Goal: Task Accomplishment & Management: Use online tool/utility

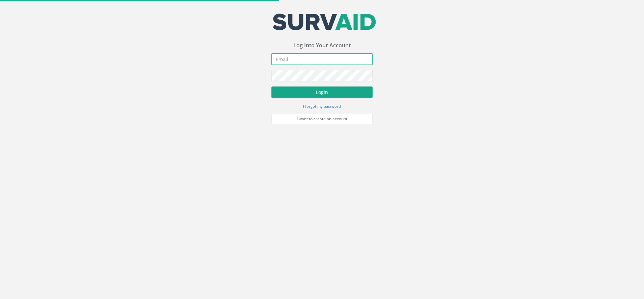
type input "[DOMAIN_NAME][EMAIL_ADDRESS][DOMAIN_NAME]"
click at [308, 92] on button "Login" at bounding box center [322, 91] width 101 height 11
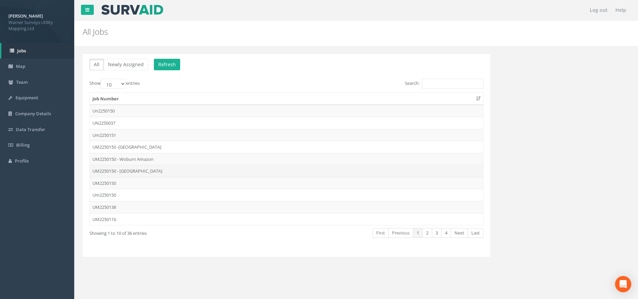
click at [135, 174] on td "UM2250150 - [GEOGRAPHIC_DATA]" at bounding box center [286, 171] width 393 height 12
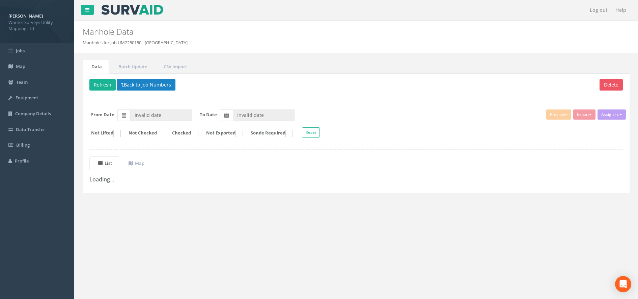
type input "[DATE]"
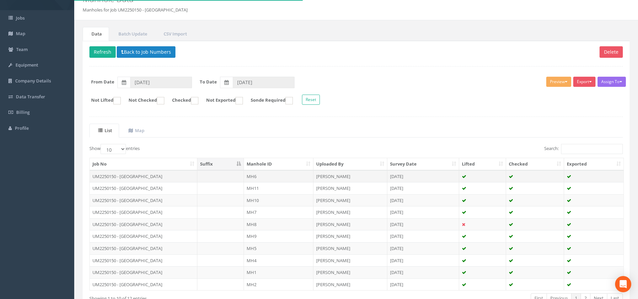
scroll to position [42, 0]
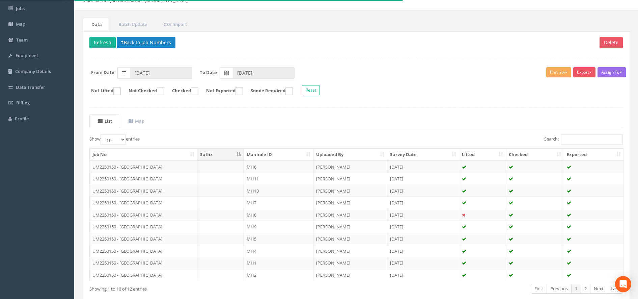
click at [257, 156] on th "Manhole ID" at bounding box center [278, 154] width 69 height 12
click at [580, 136] on input "Search:" at bounding box center [592, 139] width 62 height 10
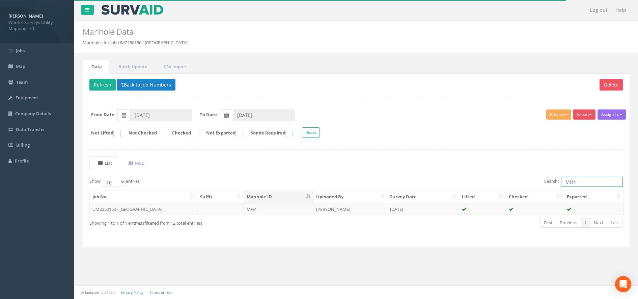
scroll to position [0, 0]
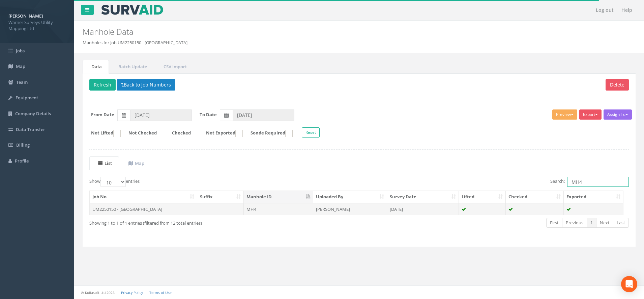
type input "MH4"
click at [260, 211] on td "MH4" at bounding box center [278, 209] width 69 height 12
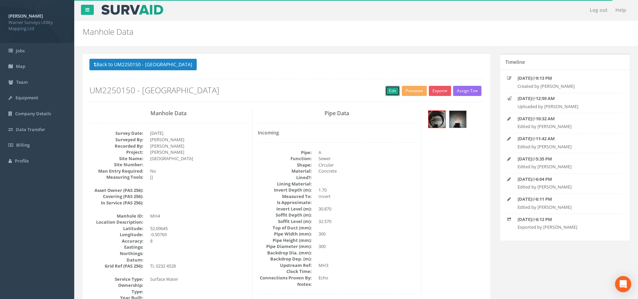
click at [387, 88] on link "Edit" at bounding box center [392, 91] width 15 height 10
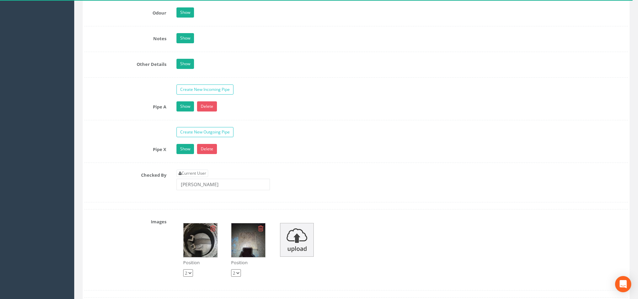
scroll to position [1012, 0]
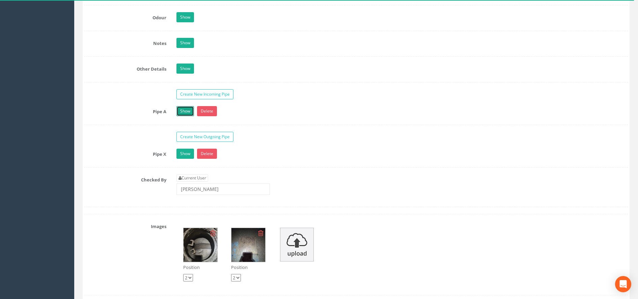
click at [185, 113] on link "Show" at bounding box center [185, 111] width 18 height 10
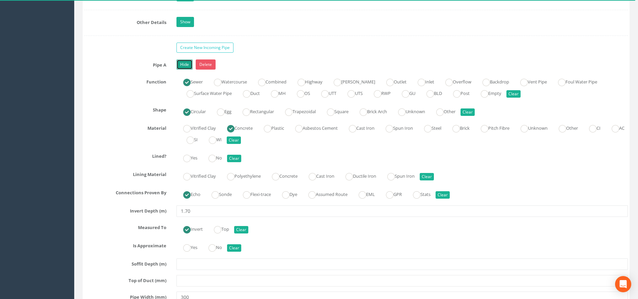
scroll to position [1181, 0]
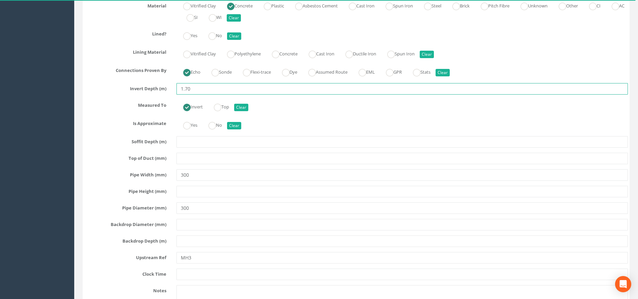
click at [199, 90] on input "1.70" at bounding box center [401, 88] width 451 height 11
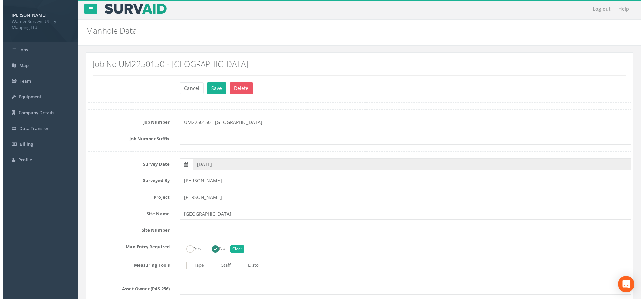
scroll to position [0, 0]
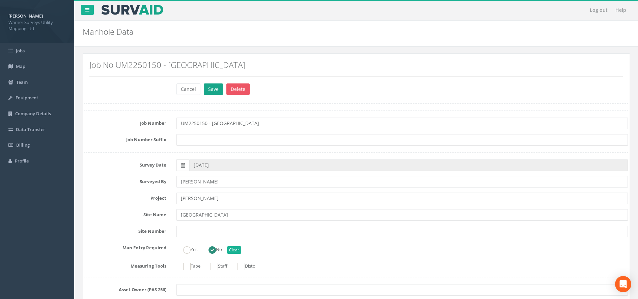
type input "1.69"
click at [216, 91] on button "Save" at bounding box center [213, 88] width 19 height 11
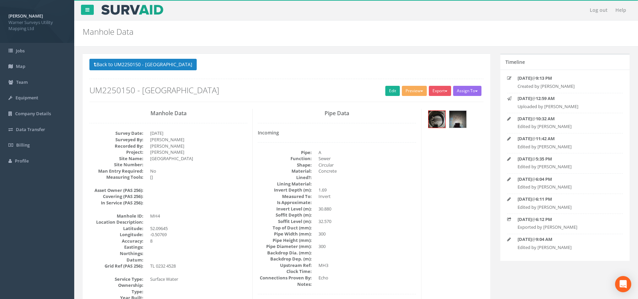
click at [155, 62] on button "Back to UM2250150 - [GEOGRAPHIC_DATA]" at bounding box center [142, 64] width 107 height 11
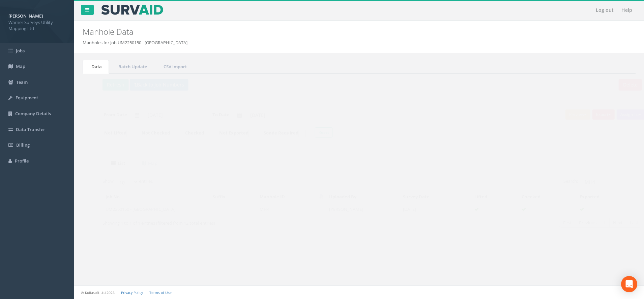
click at [590, 116] on button "Export" at bounding box center [590, 114] width 22 height 10
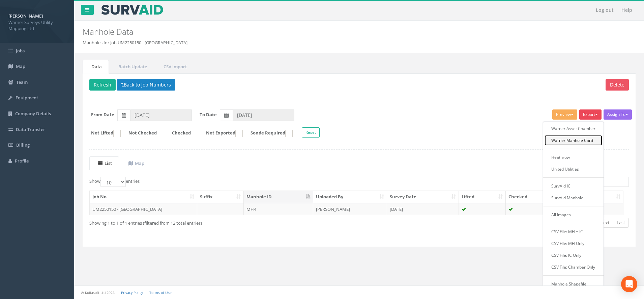
click at [576, 143] on link "Warner Manhole Card" at bounding box center [574, 140] width 58 height 10
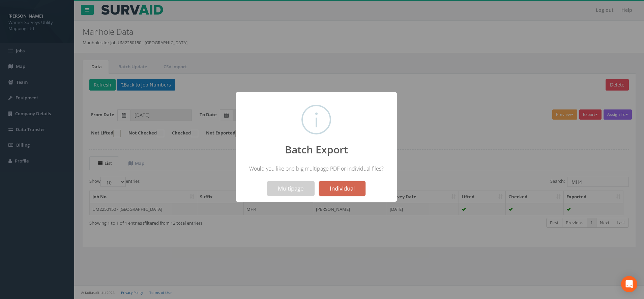
click at [342, 188] on button "Individual" at bounding box center [342, 188] width 47 height 15
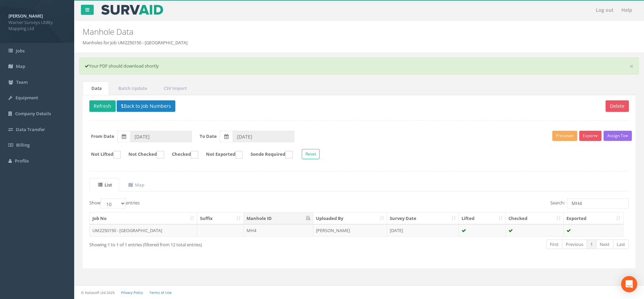
click at [525, 104] on p "Delete Refresh Back to Job Numbers" at bounding box center [359, 106] width 540 height 13
